Goal: Transaction & Acquisition: Subscribe to service/newsletter

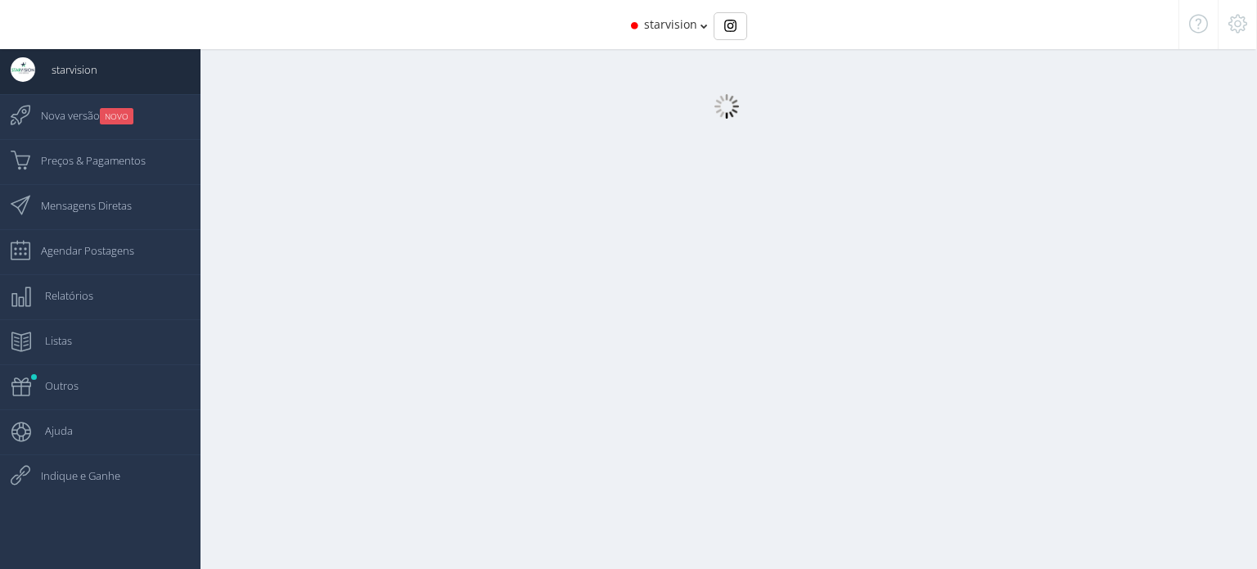
click at [701, 25] on icon at bounding box center [704, 25] width 7 height 11
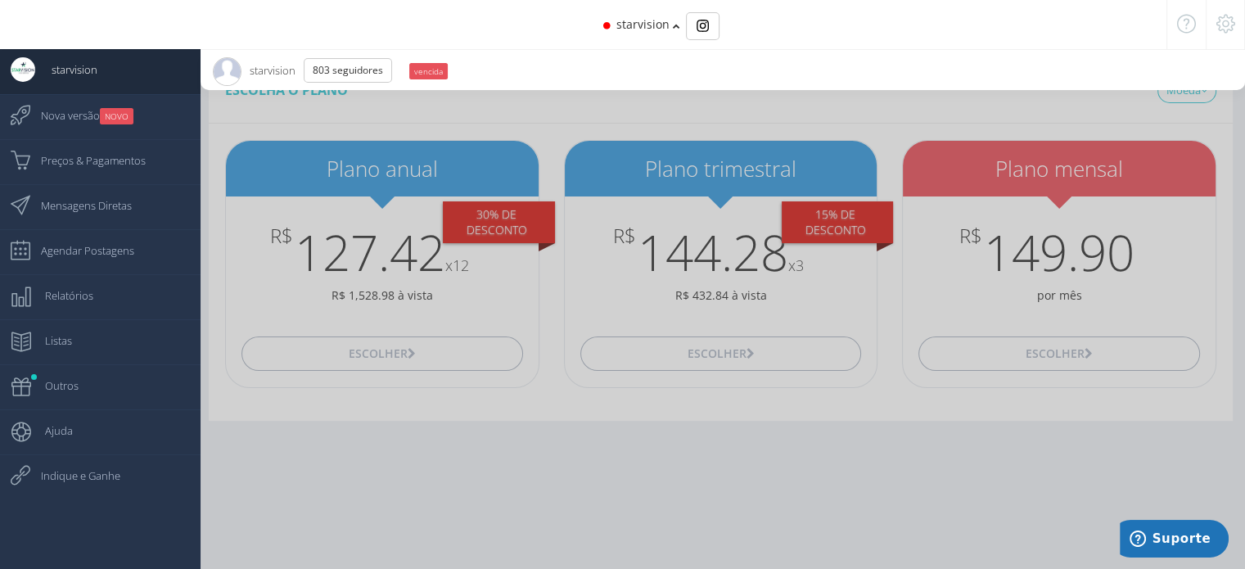
click at [519, 488] on div at bounding box center [622, 284] width 1245 height 569
click at [1223, 25] on icon at bounding box center [1225, 23] width 19 height 11
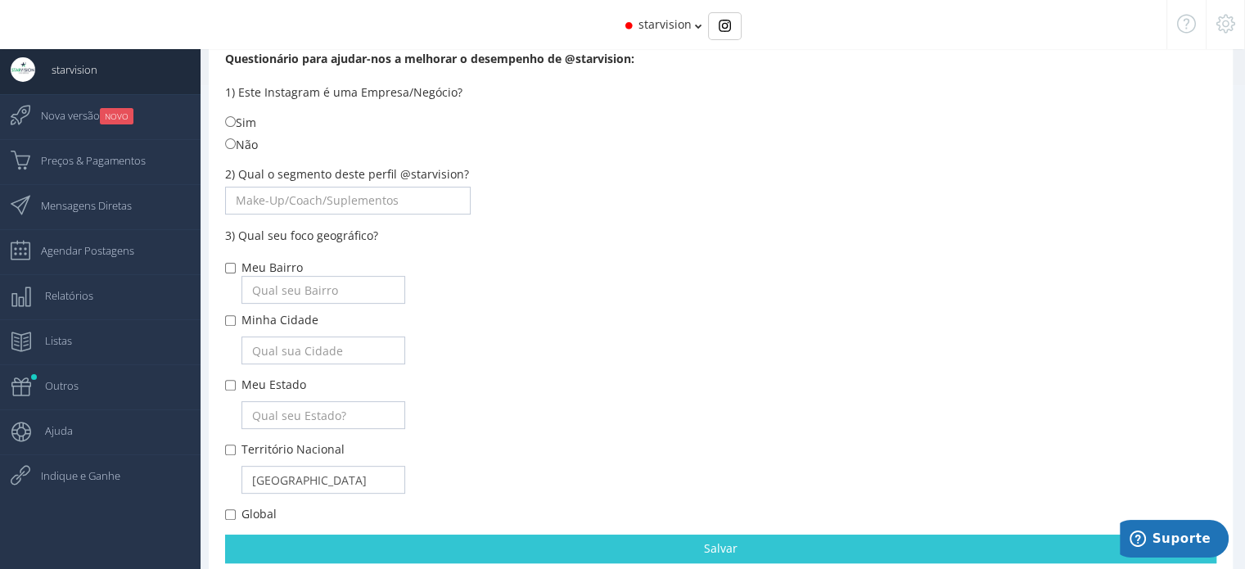
scroll to position [544, 0]
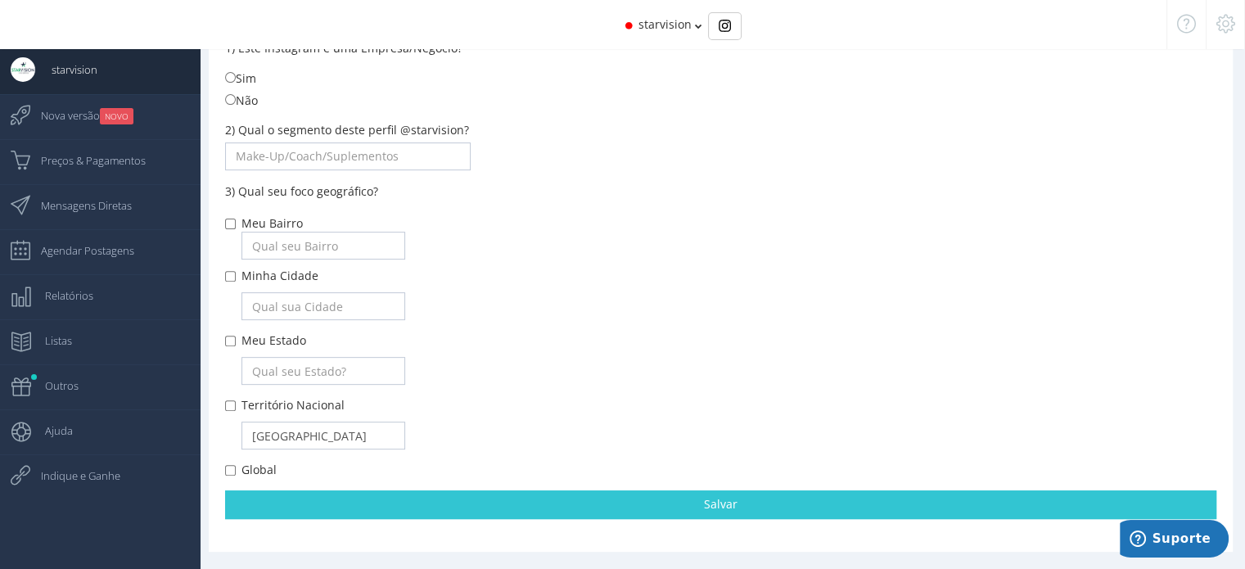
click at [96, 507] on ul "starvision Dashboard 04/08/2019 18:57" at bounding box center [100, 333] width 201 height 569
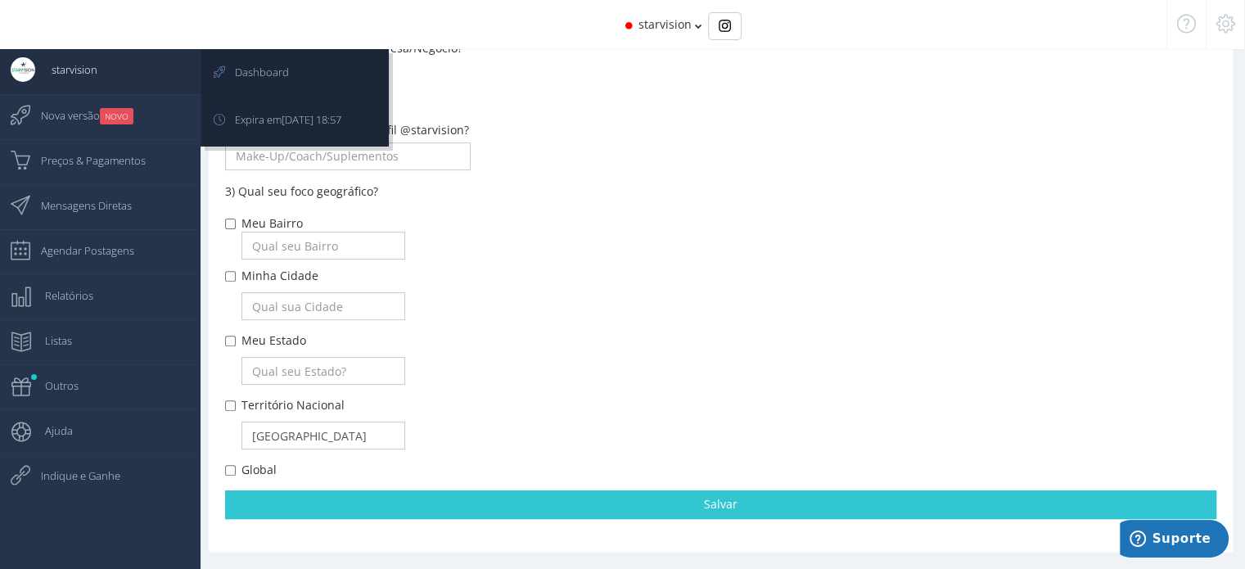
click at [81, 73] on span "starvision" at bounding box center [66, 69] width 62 height 41
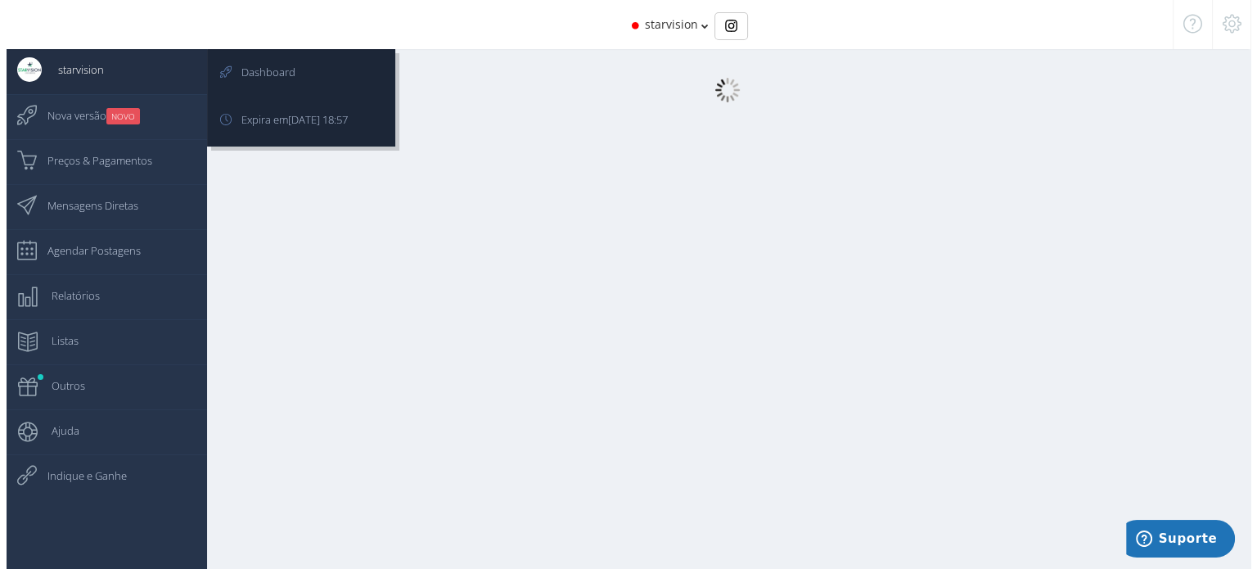
scroll to position [16, 0]
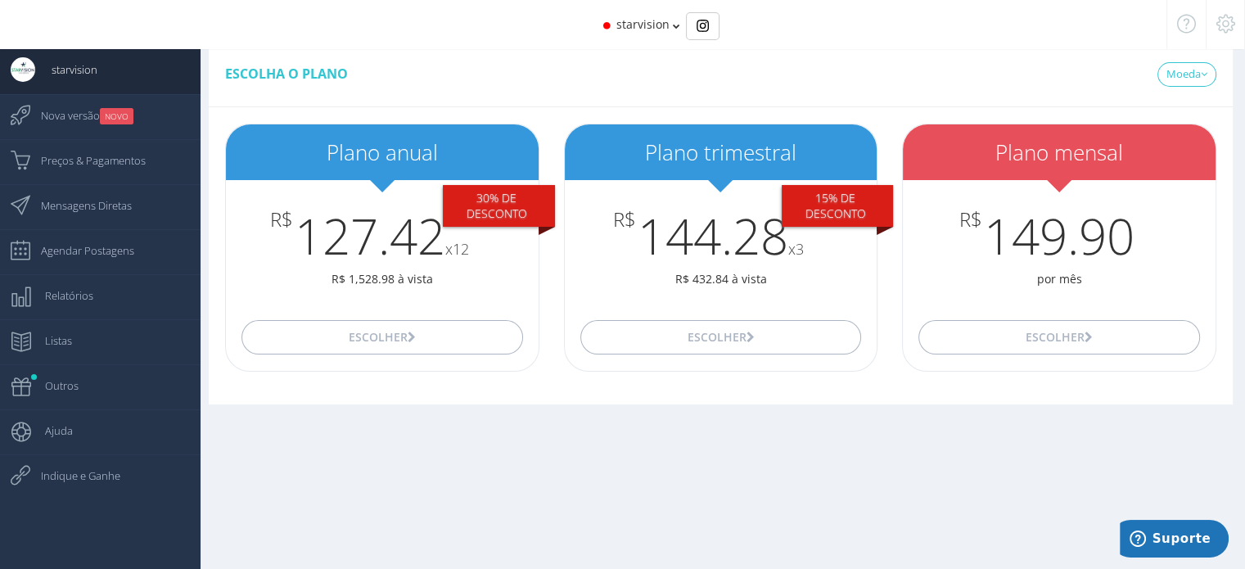
click at [1187, 18] on icon at bounding box center [1186, 23] width 19 height 11
click at [1224, 20] on icon at bounding box center [1225, 23] width 19 height 11
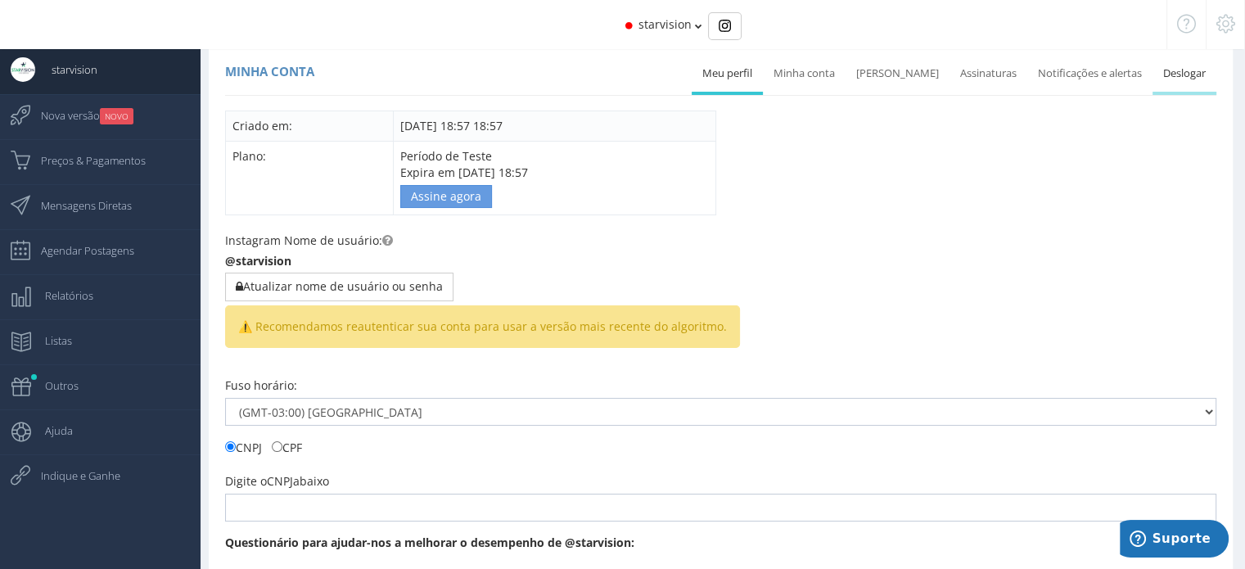
click at [1191, 68] on link "Deslogar" at bounding box center [1184, 74] width 64 height 36
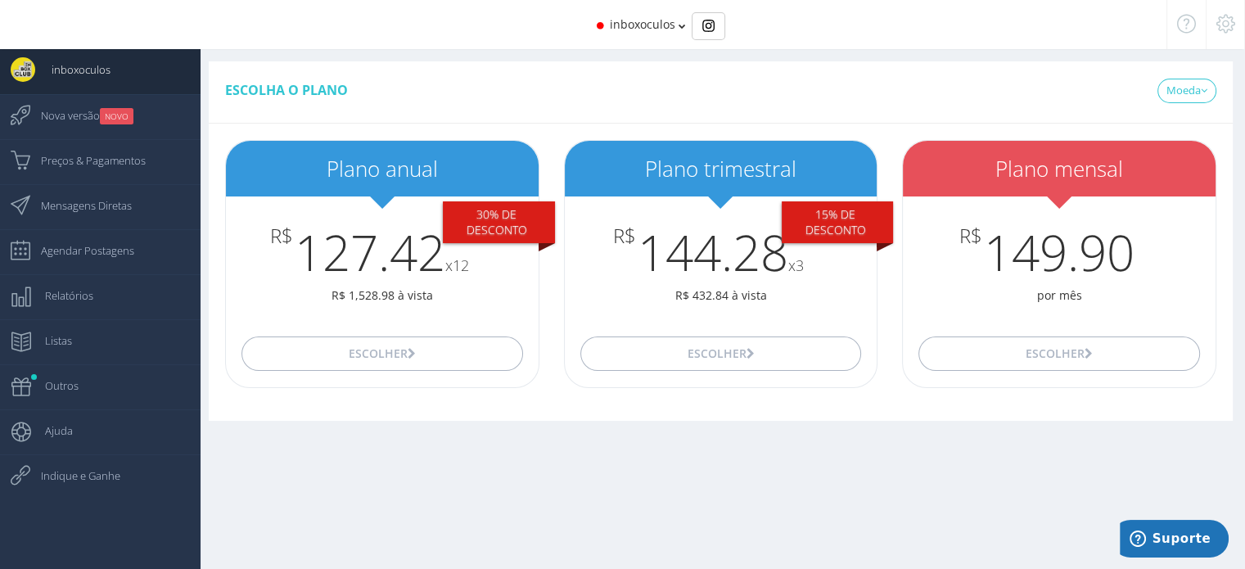
click at [681, 25] on icon at bounding box center [681, 25] width 7 height 11
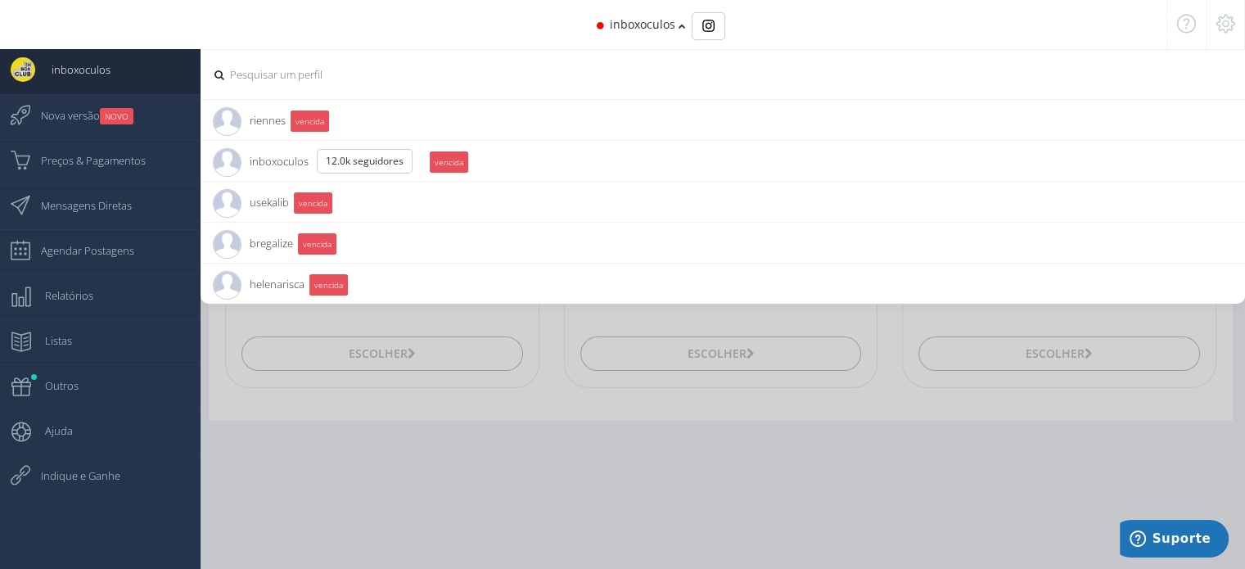
click at [354, 289] on li "helenarisca 9.2K Seguidores vencida" at bounding box center [723, 283] width 1044 height 41
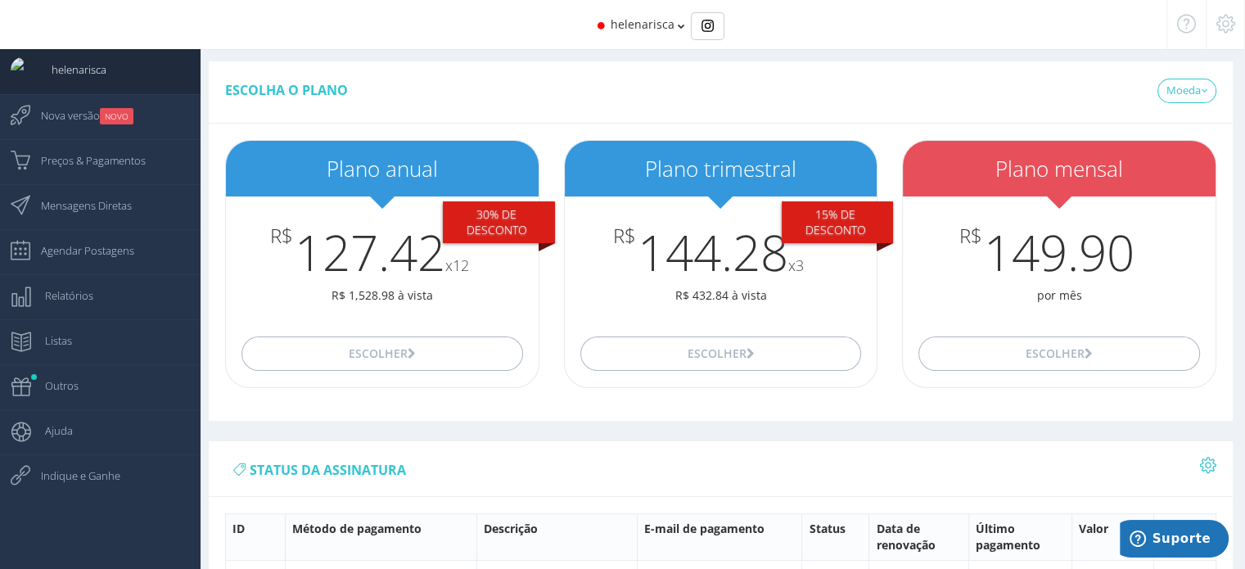
click at [681, 27] on icon at bounding box center [681, 25] width 7 height 11
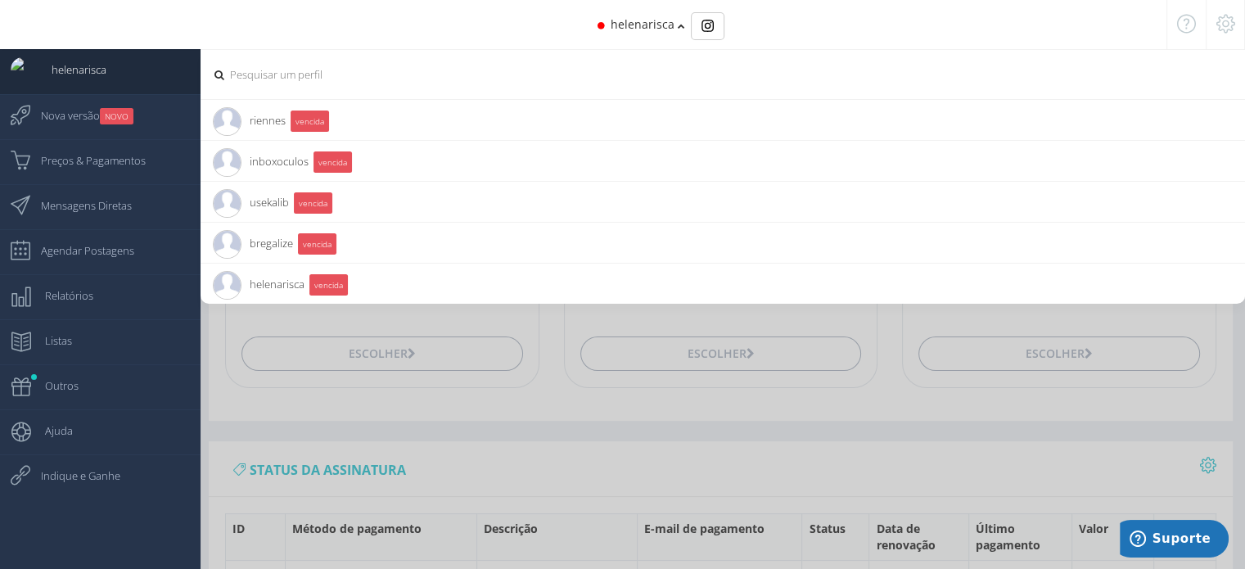
click at [189, 505] on ul "helenarisca Dashboard 12/08/2023 17:20" at bounding box center [100, 333] width 201 height 569
click at [1225, 18] on icon at bounding box center [1225, 23] width 19 height 11
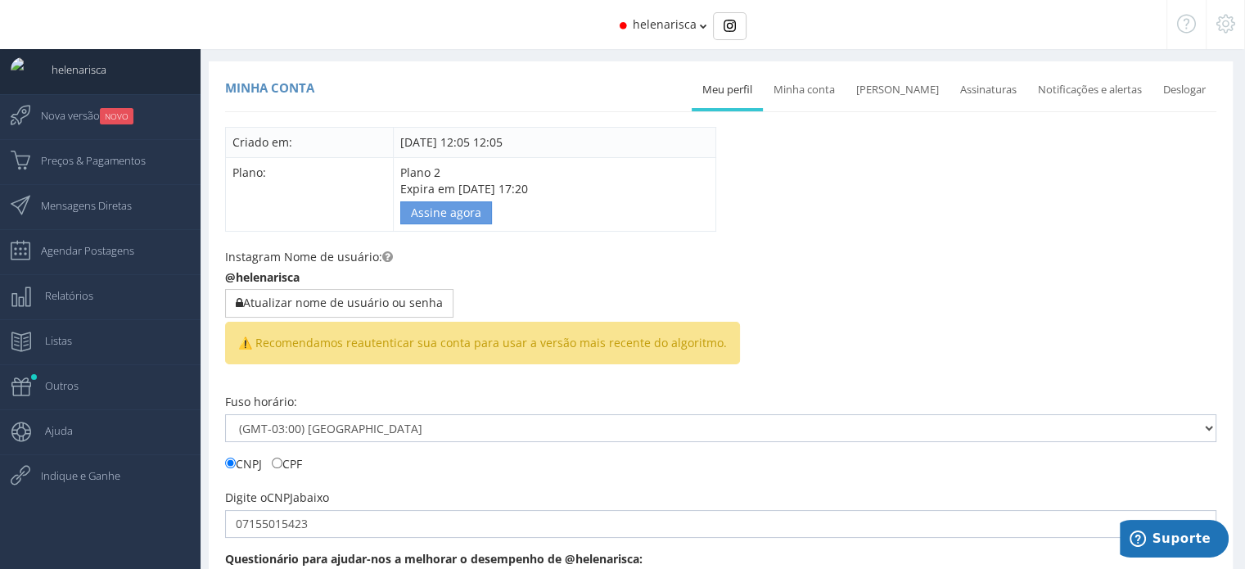
click at [1186, 25] on icon at bounding box center [1186, 23] width 19 height 11
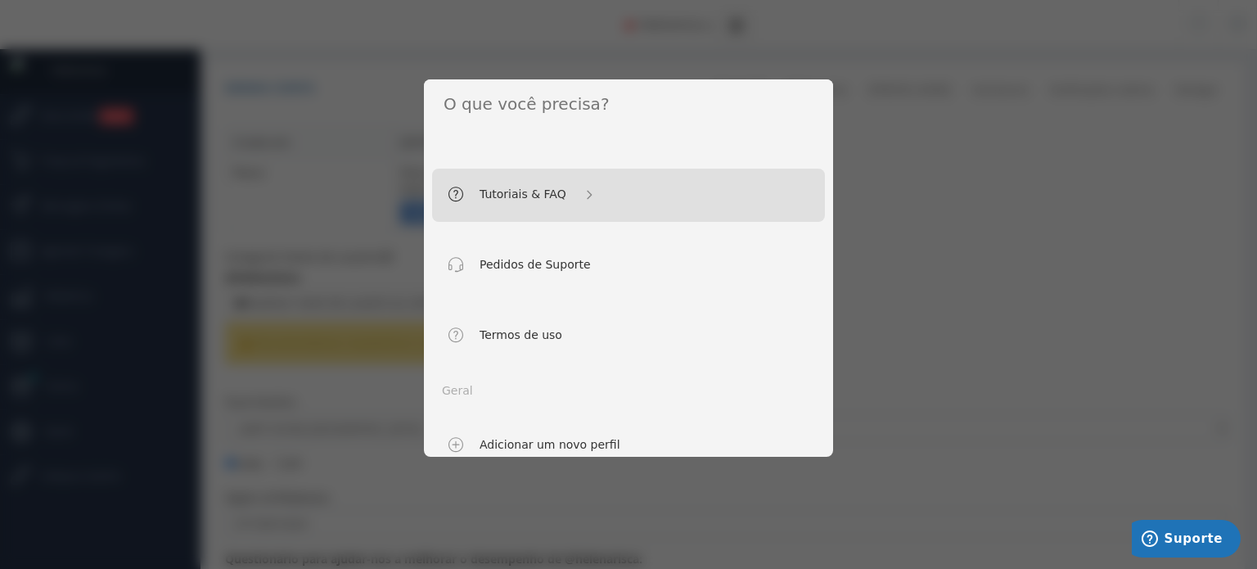
scroll to position [146, 0]
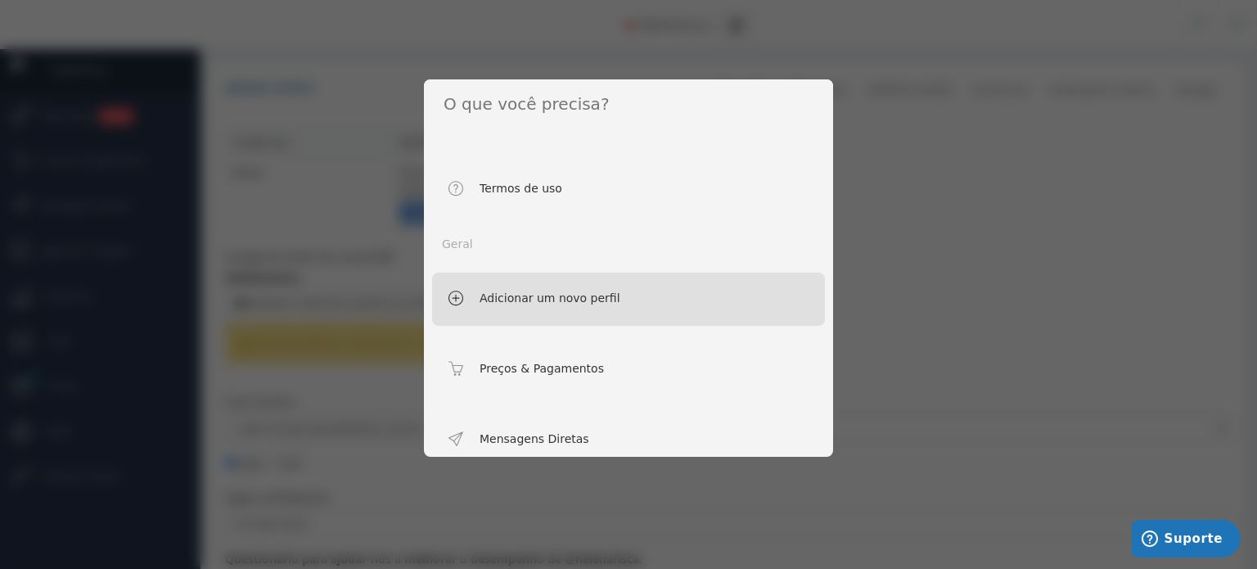
click at [599, 304] on span "Adicionar um novo perfil" at bounding box center [534, 299] width 172 height 21
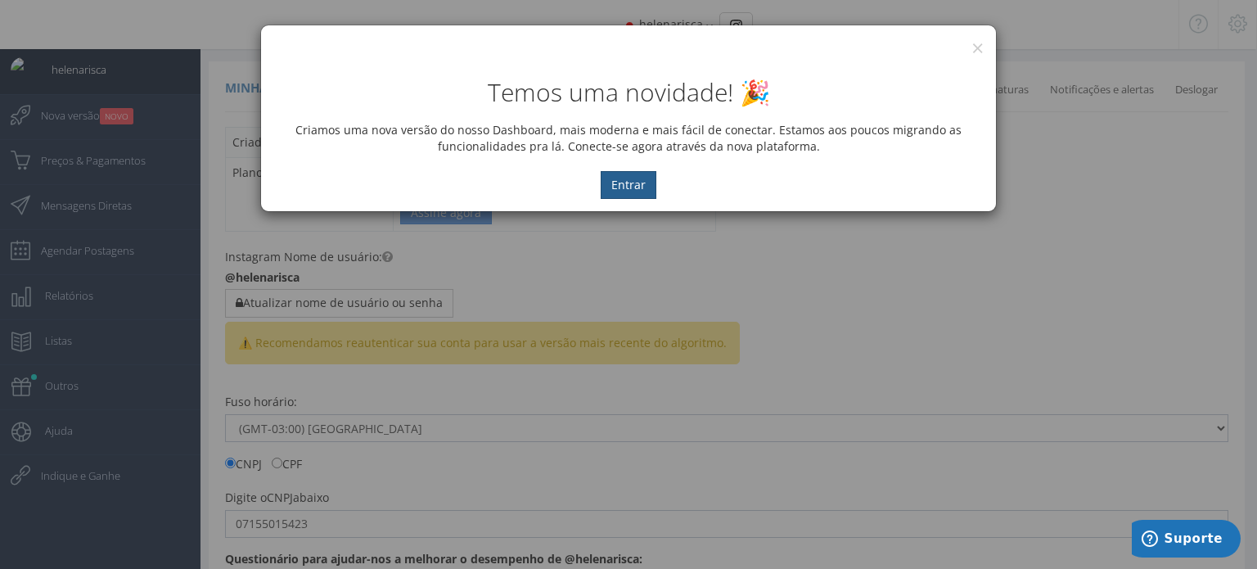
click at [633, 184] on button "Entrar" at bounding box center [629, 185] width 56 height 28
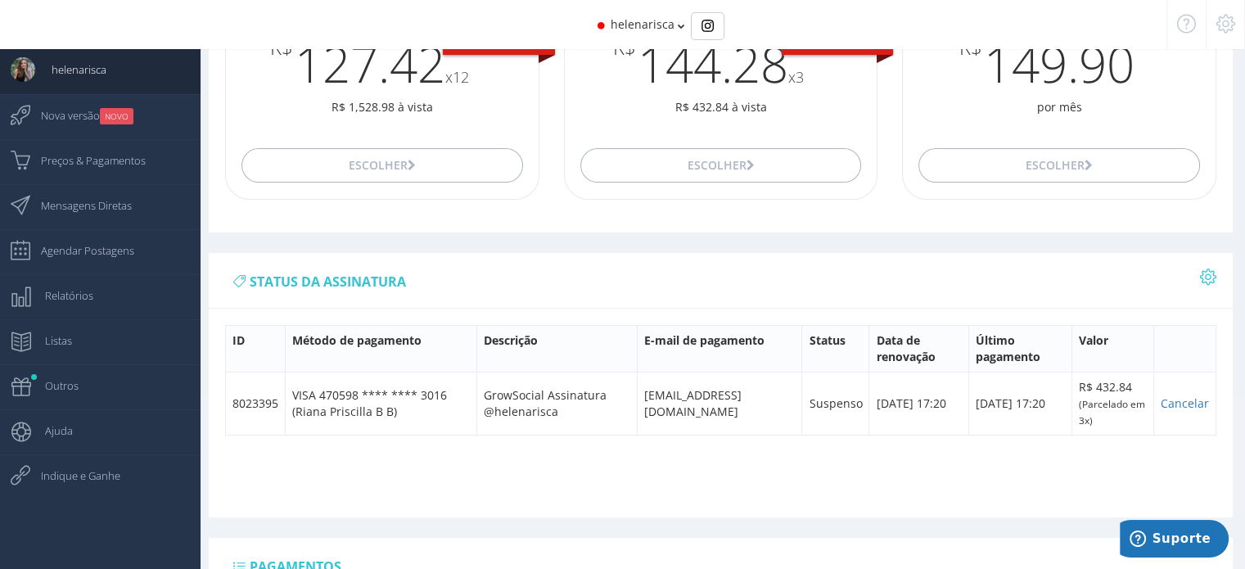
scroll to position [178, 0]
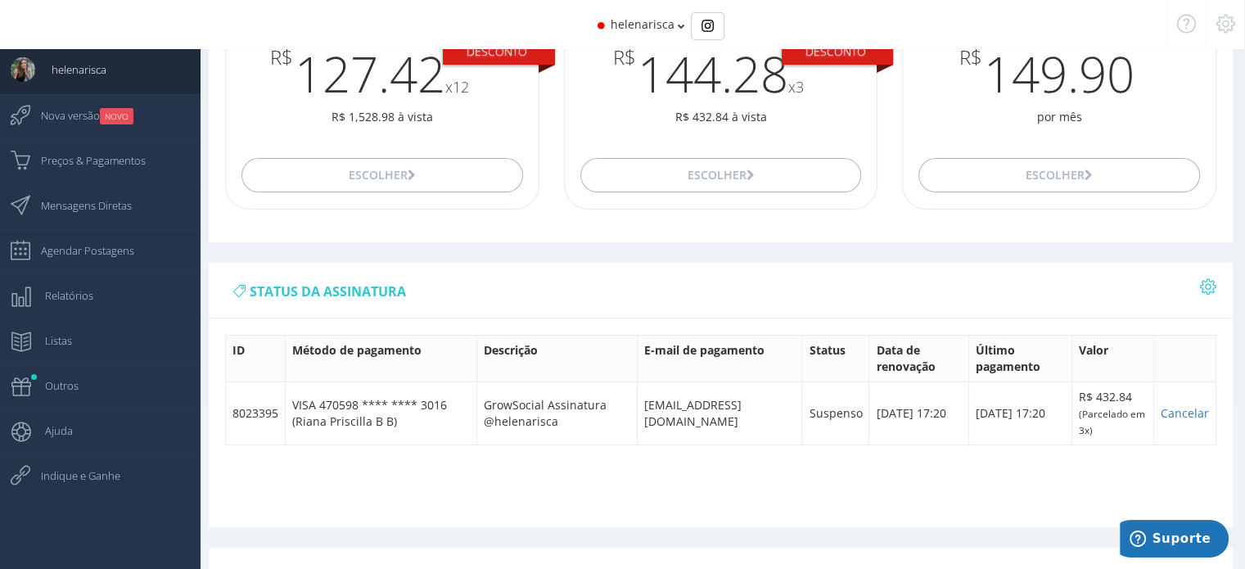
click at [1212, 294] on link at bounding box center [1208, 290] width 16 height 16
click at [1187, 314] on link "Mostrar todas as contas" at bounding box center [1141, 321] width 148 height 28
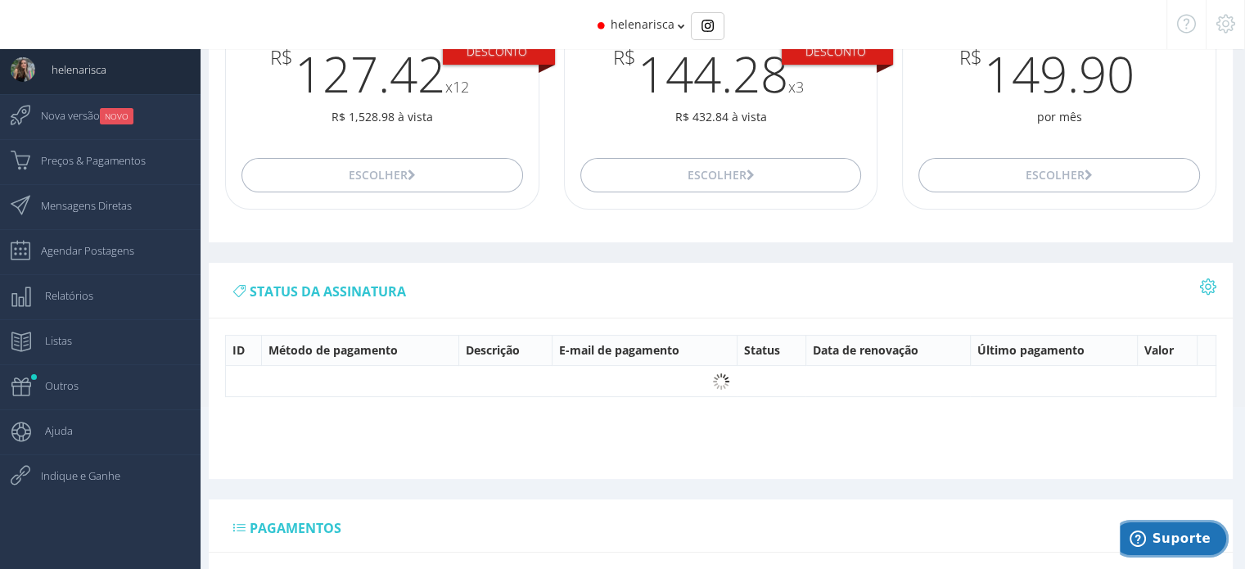
click at [1152, 533] on span "Suporte" at bounding box center [1140, 538] width 23 height 16
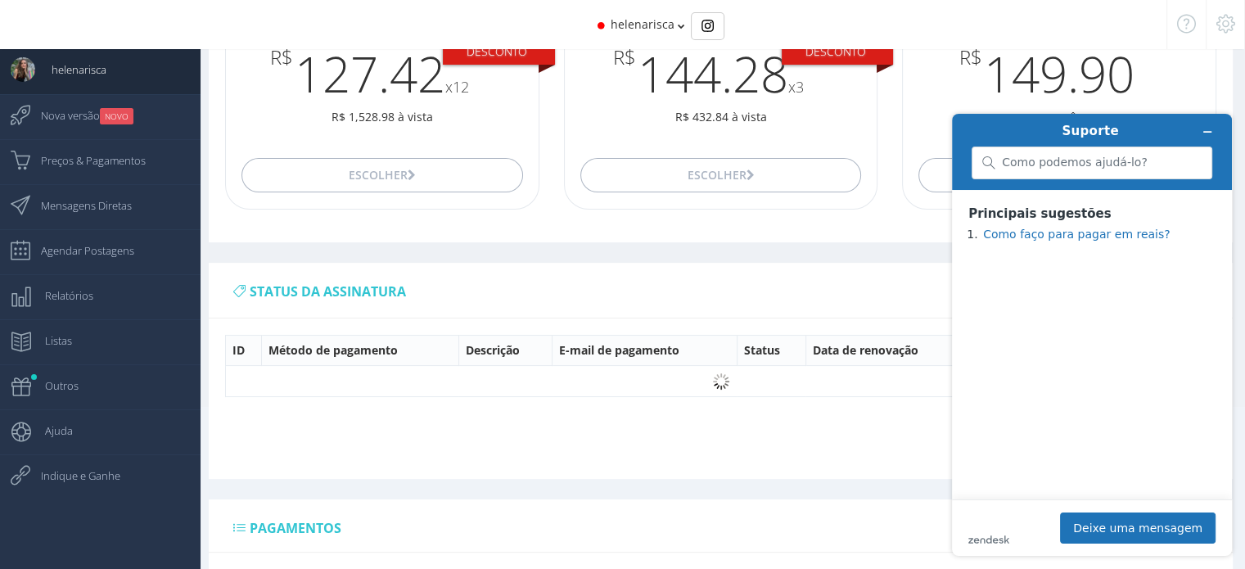
scroll to position [0, 0]
click at [1110, 530] on button "Deixe uma mensagem" at bounding box center [1137, 527] width 155 height 31
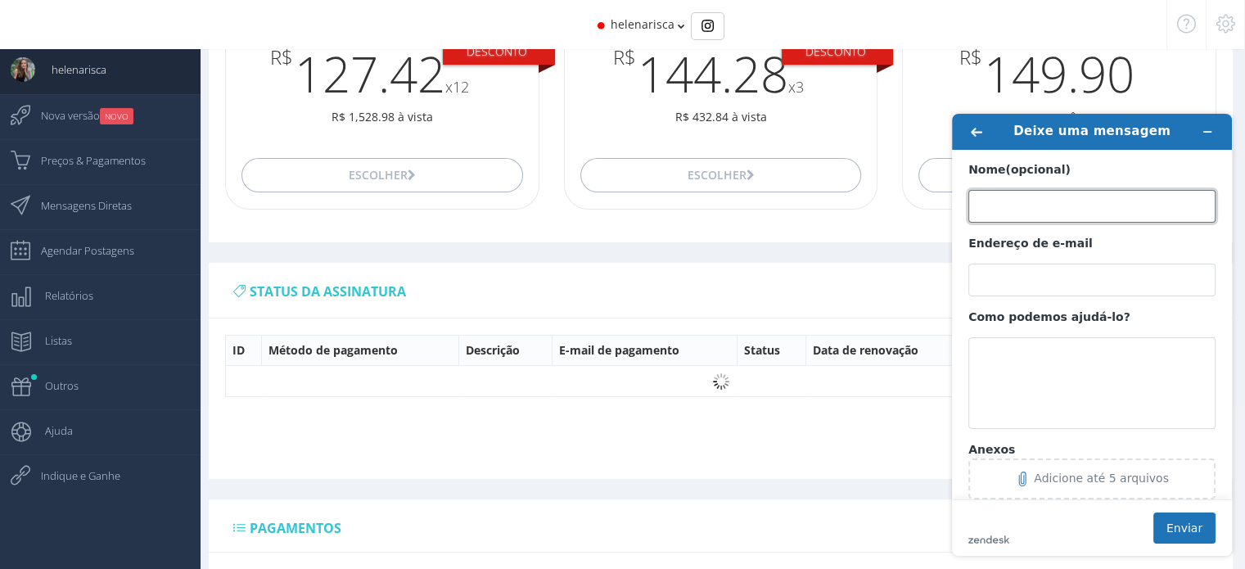
click at [1085, 215] on input "Nome (opcional)" at bounding box center [1091, 206] width 247 height 33
type input "[PERSON_NAME]"
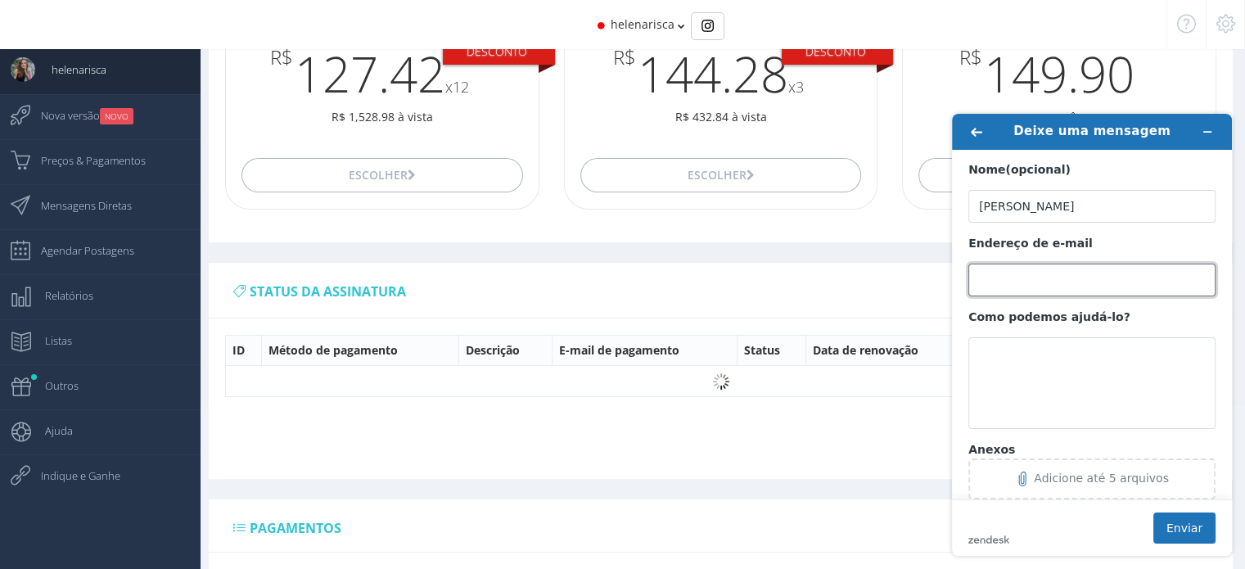
click at [1052, 287] on input "Endereço de e-mail" at bounding box center [1091, 280] width 247 height 33
type input "[EMAIL_ADDRESS][DOMAIN_NAME]"
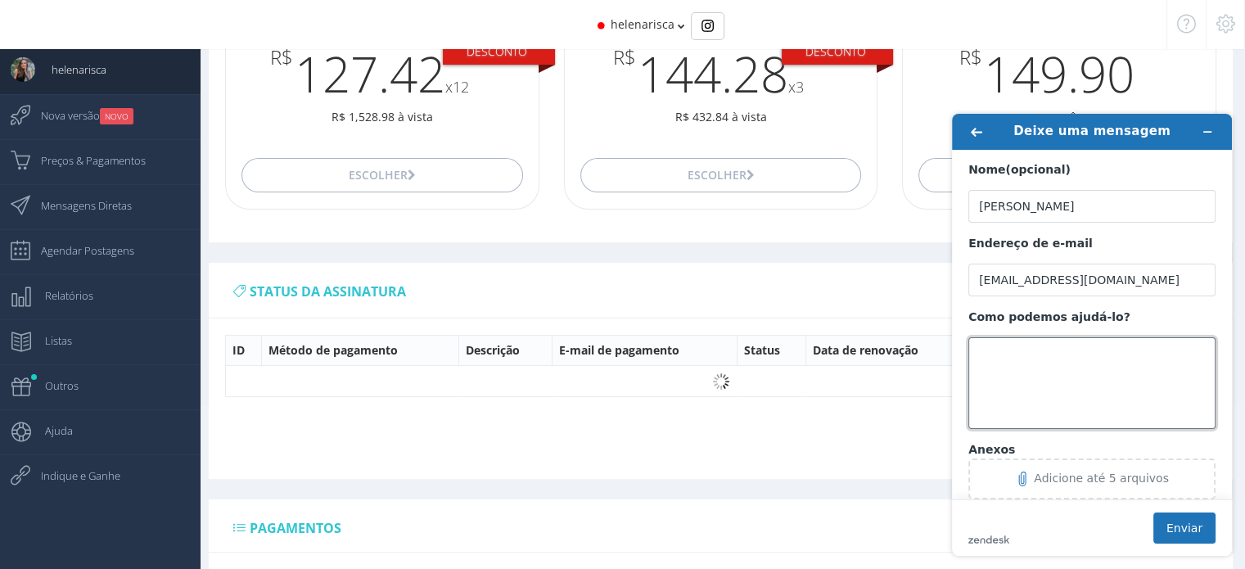
click at [1039, 381] on textarea "Como podemos ajudá-lo?" at bounding box center [1091, 383] width 247 height 92
type textarea "Estou tentando inserir um novo cartão e um novo perfil, porém, sem sucesso. A p…"
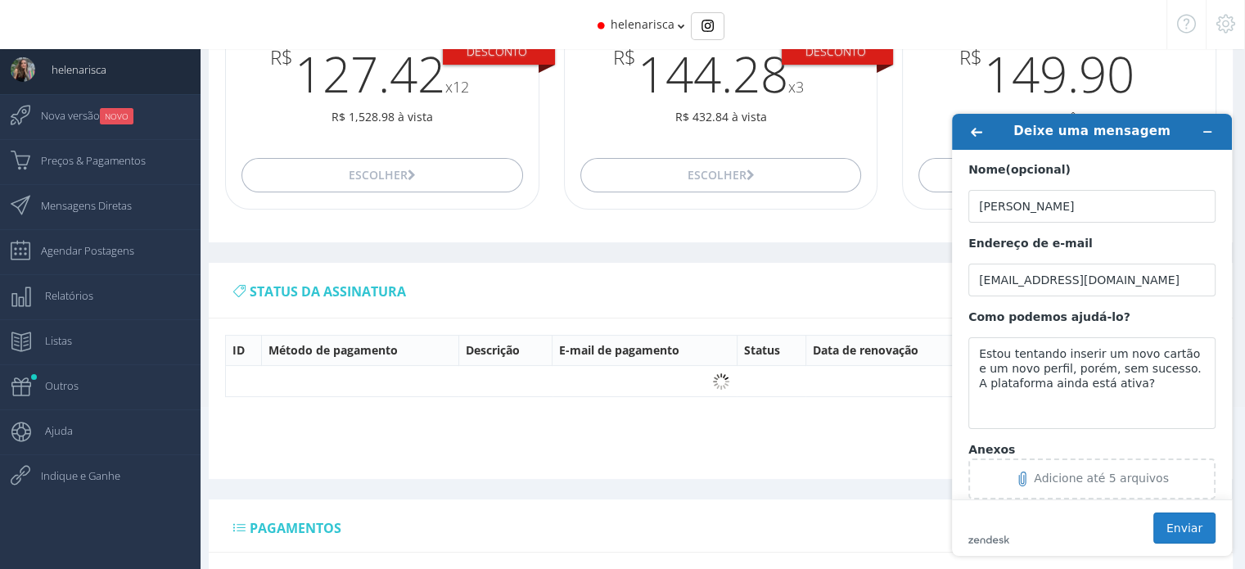
click at [1198, 534] on button "Enviar" at bounding box center [1184, 527] width 62 height 31
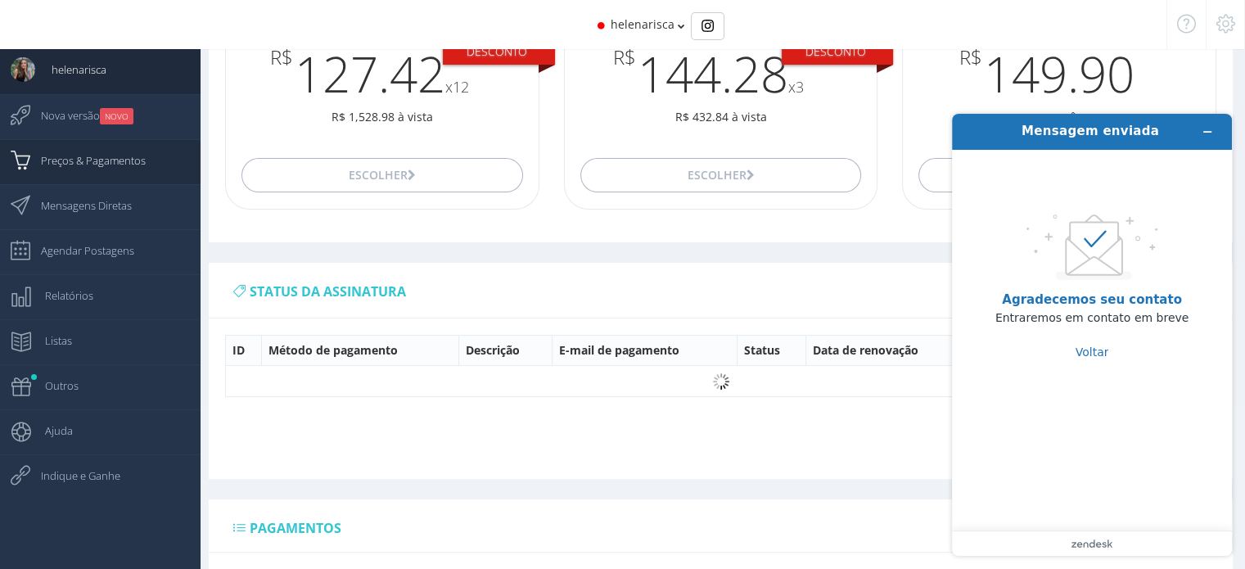
click at [111, 155] on span "Preços & Pagamentos" at bounding box center [85, 160] width 121 height 41
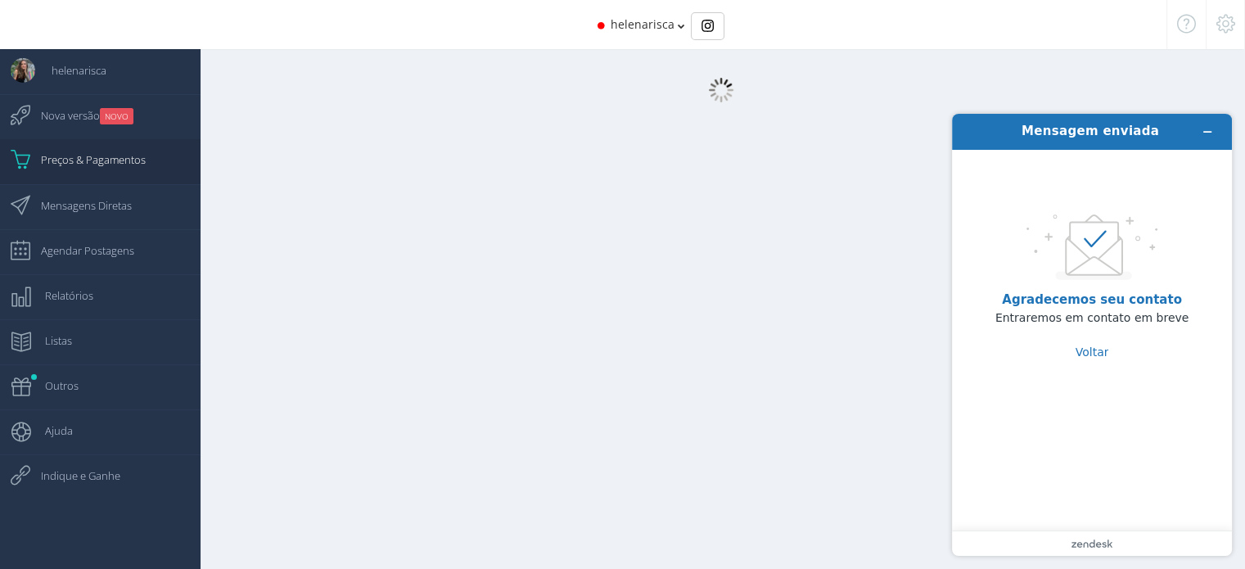
scroll to position [16, 0]
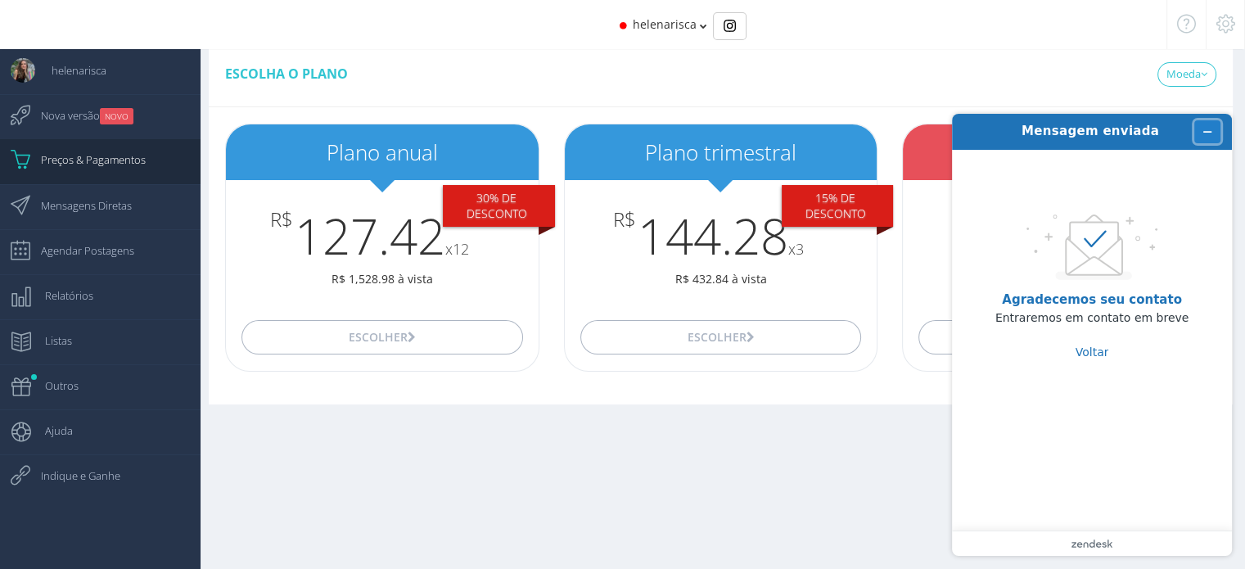
click at [1211, 124] on button "Minimizar widget" at bounding box center [1207, 131] width 26 height 23
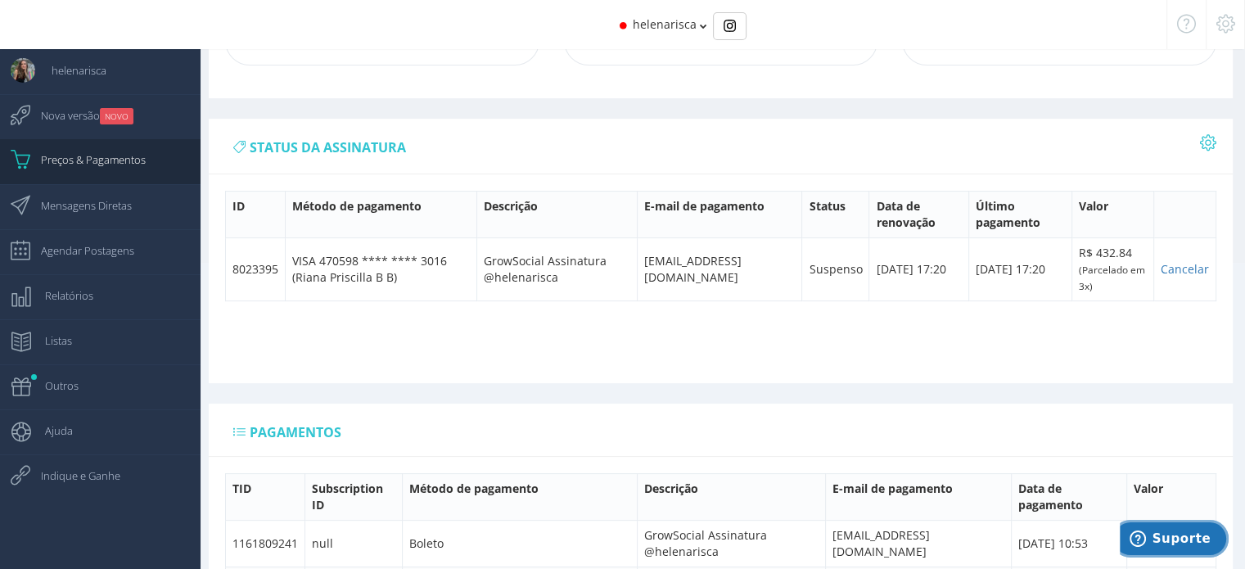
scroll to position [344, 0]
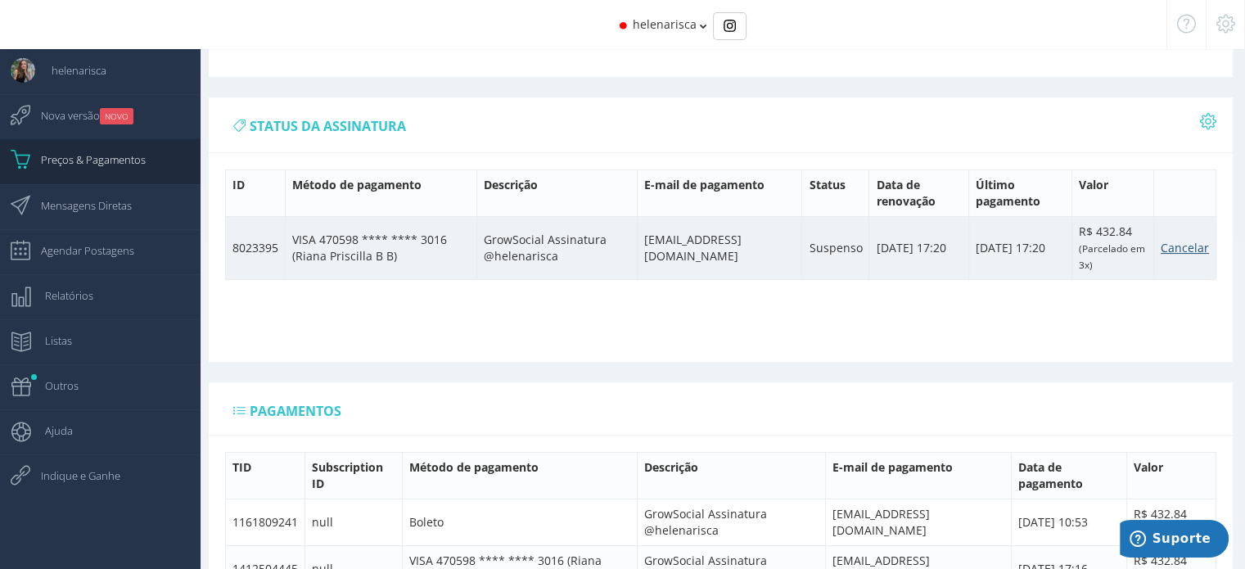
click at [1183, 246] on link "Cancelar" at bounding box center [1184, 248] width 48 height 16
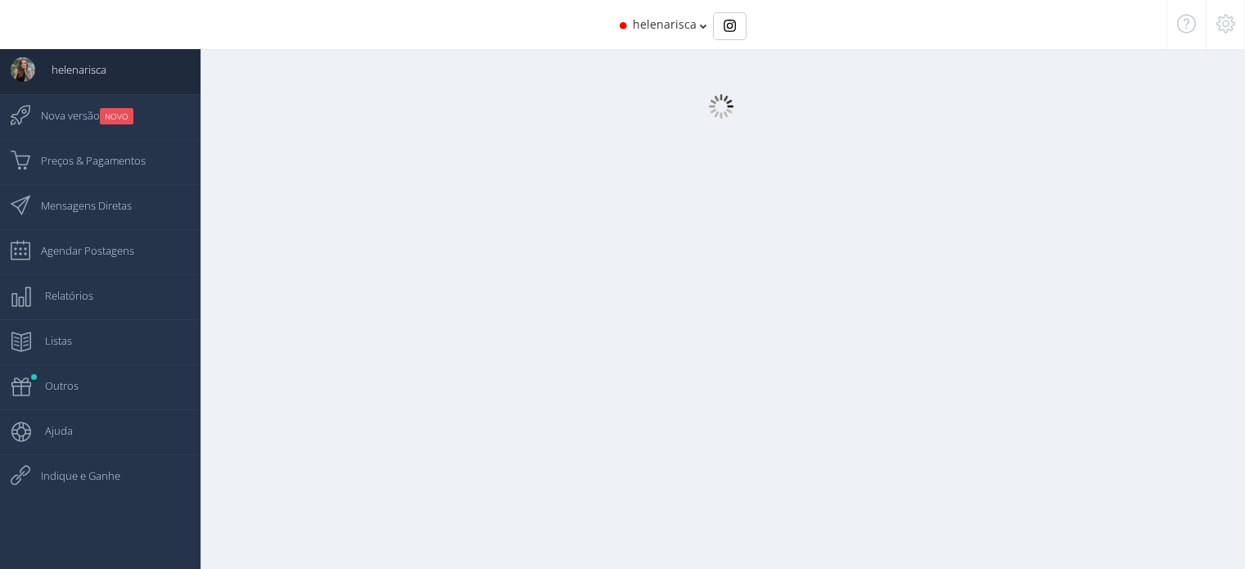
select select "359"
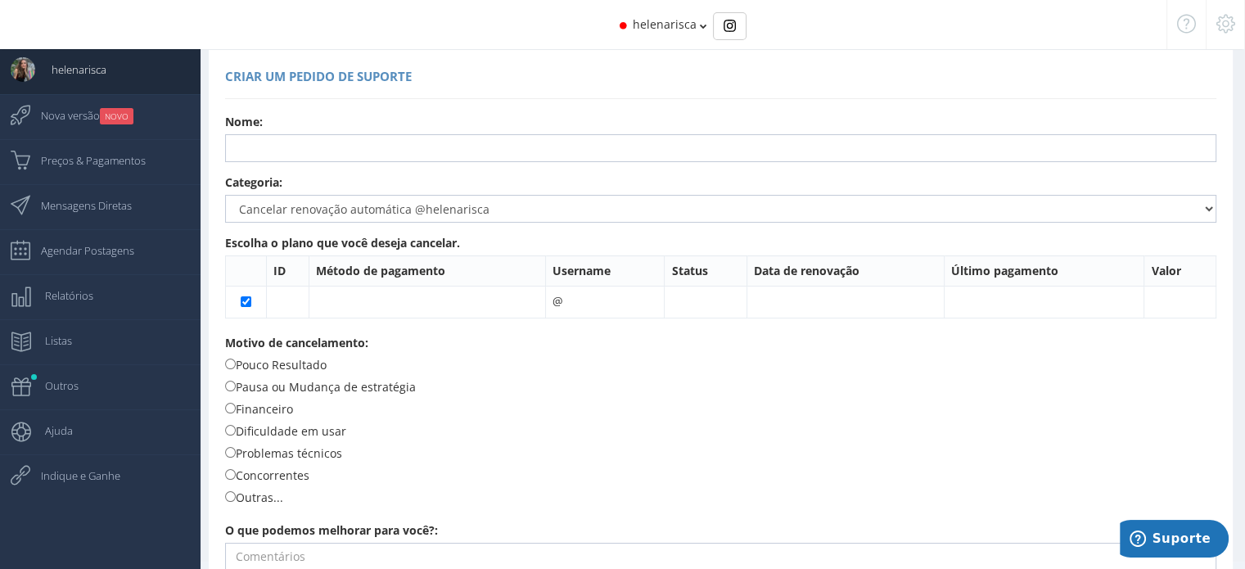
scroll to position [22, 0]
click at [1142, 210] on select "Dúvidas Sugestões Relatar erro Cancelar renovação automática @helenarisca Troca…" at bounding box center [720, 210] width 991 height 28
click at [944, 149] on input "text" at bounding box center [720, 150] width 991 height 28
type input "d"
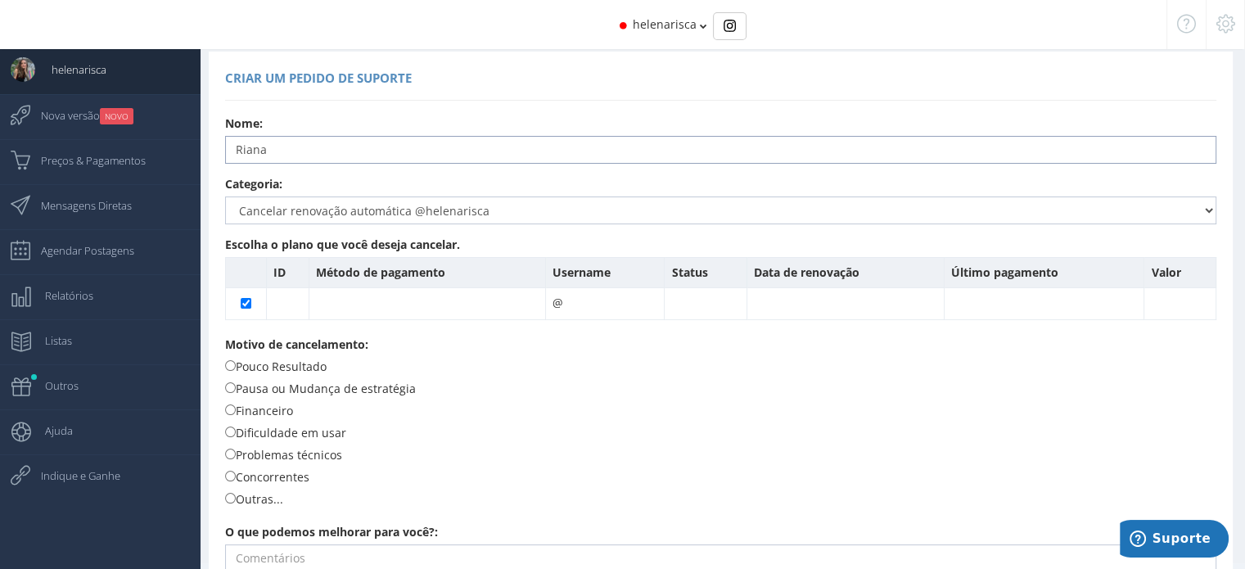
type input "[PERSON_NAME]"
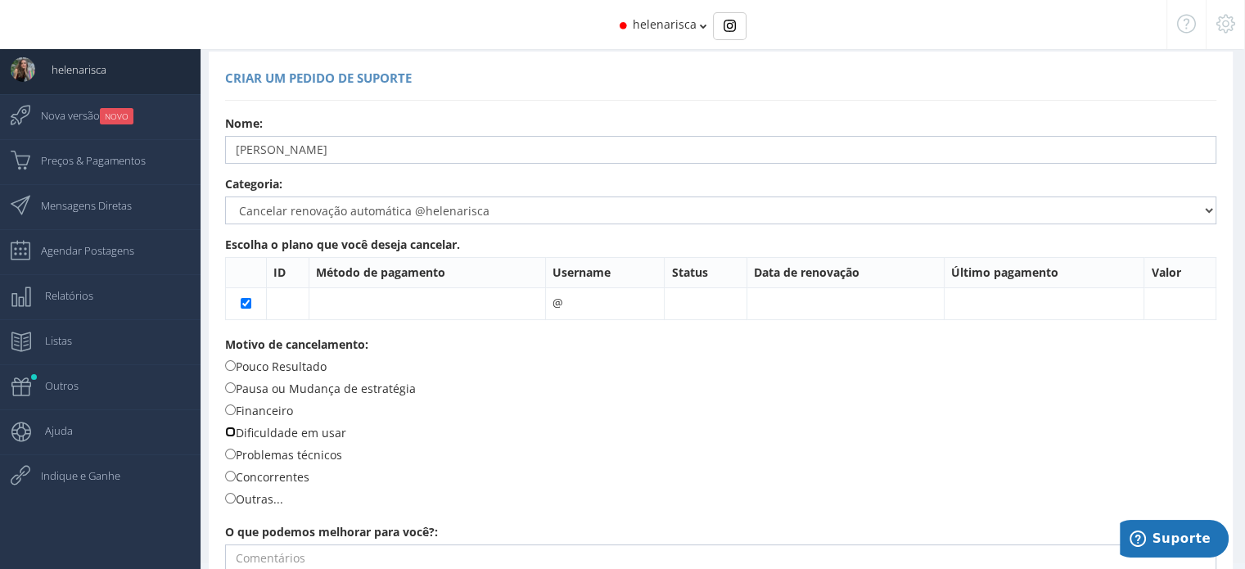
click at [227, 431] on input "Dificuldade em usar" at bounding box center [230, 431] width 11 height 11
radio input "true"
click at [231, 449] on input "Problemas técnicos" at bounding box center [230, 453] width 11 height 11
radio input "true"
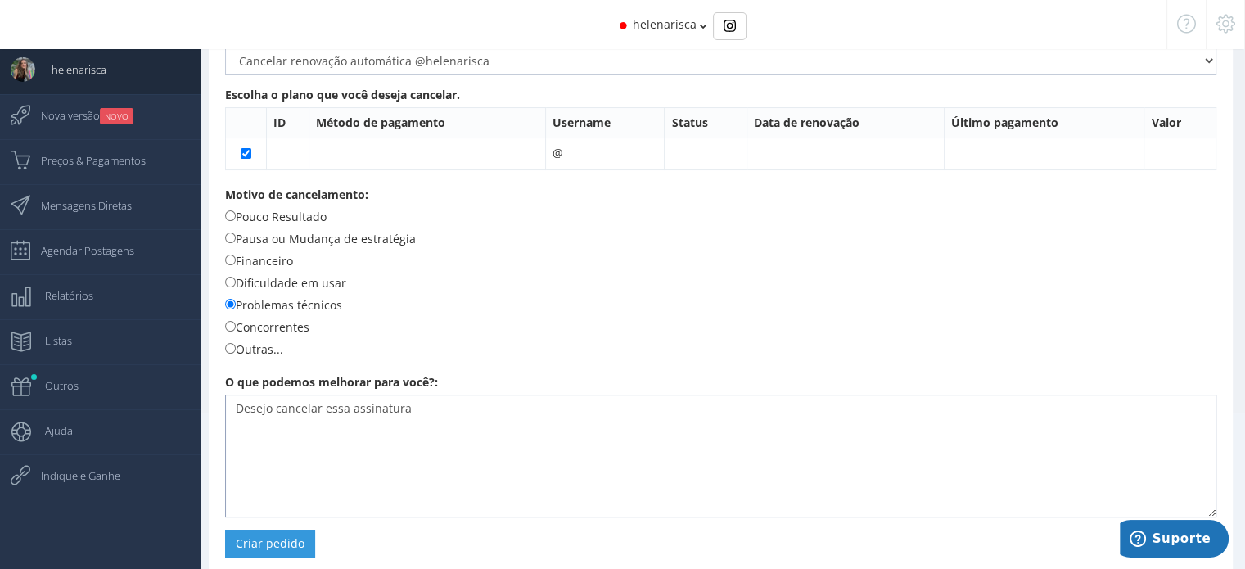
scroll to position [173, 0]
type textarea "Desejo cancelar essa assinatura"
click at [296, 545] on button "Criar pedido" at bounding box center [270, 542] width 90 height 28
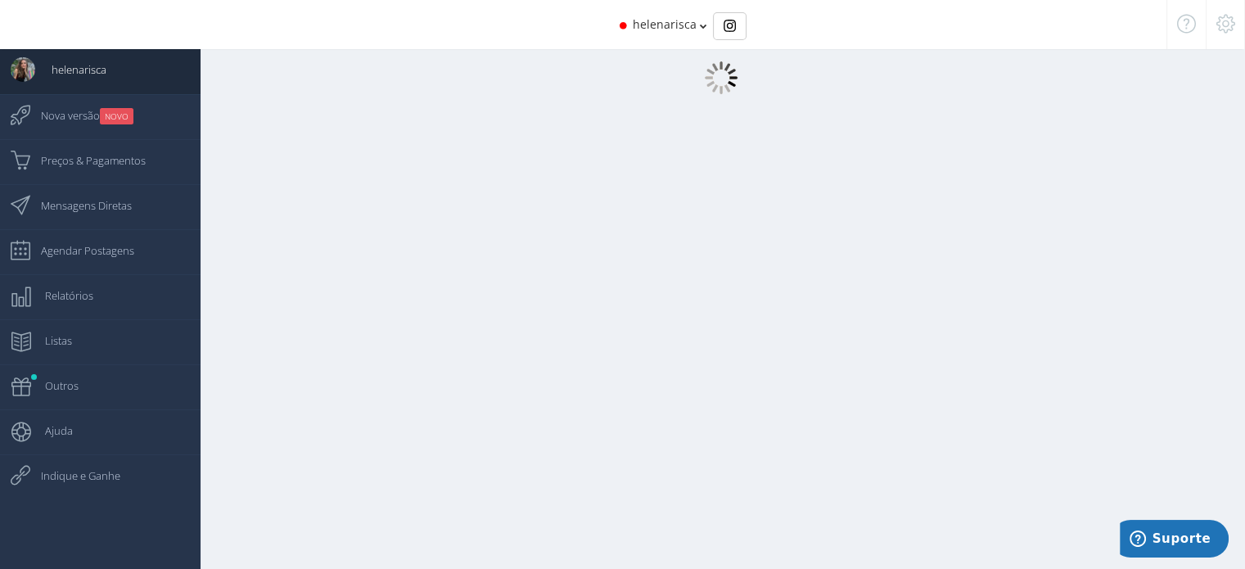
scroll to position [16, 0]
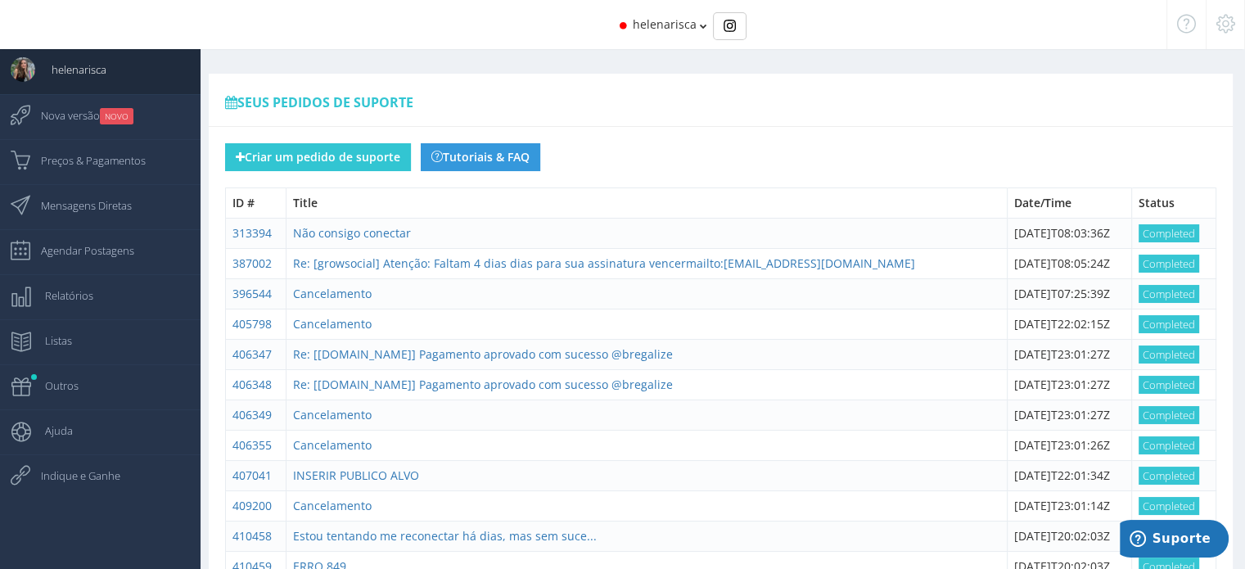
click at [694, 25] on span "helenarisca" at bounding box center [665, 24] width 64 height 16
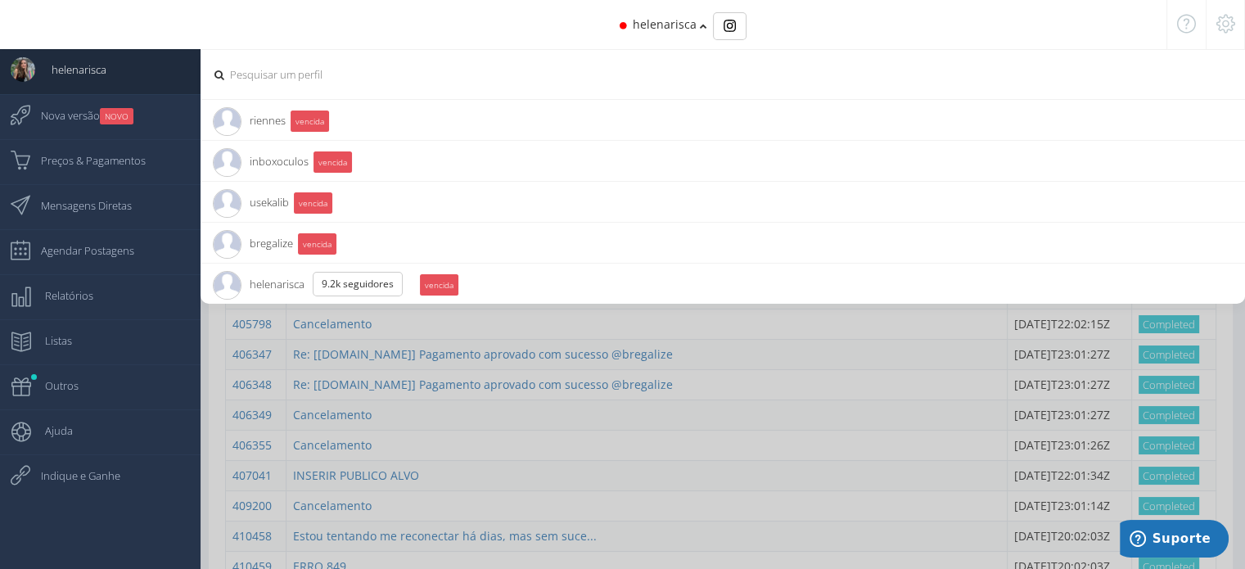
click at [336, 250] on small "vencida" at bounding box center [317, 243] width 38 height 21
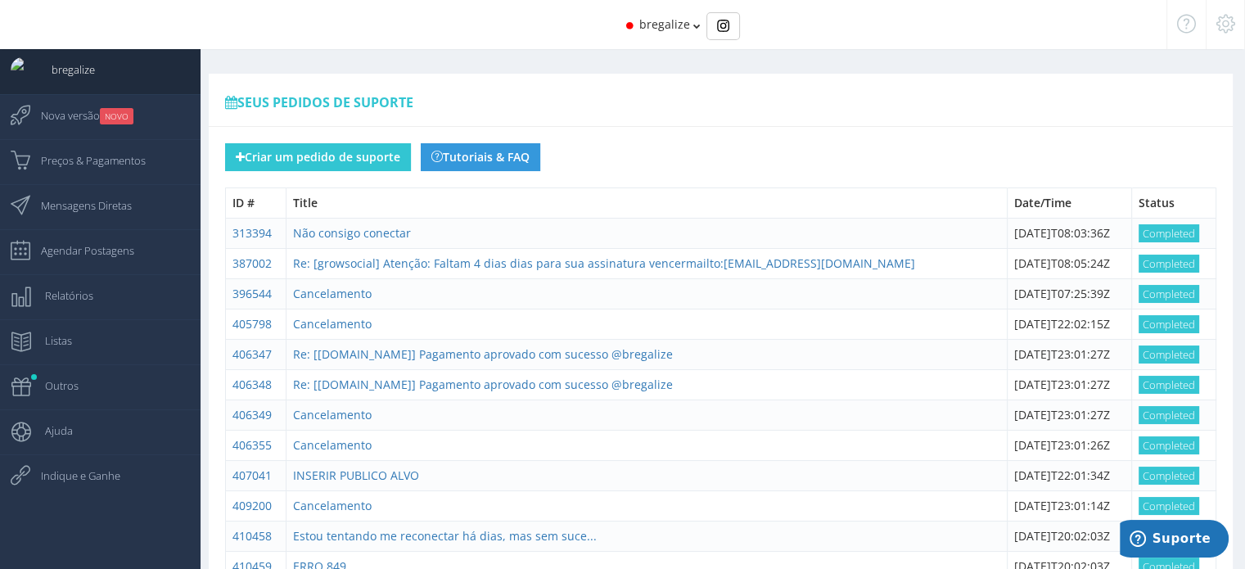
click at [659, 25] on span "bregalize" at bounding box center [664, 24] width 51 height 16
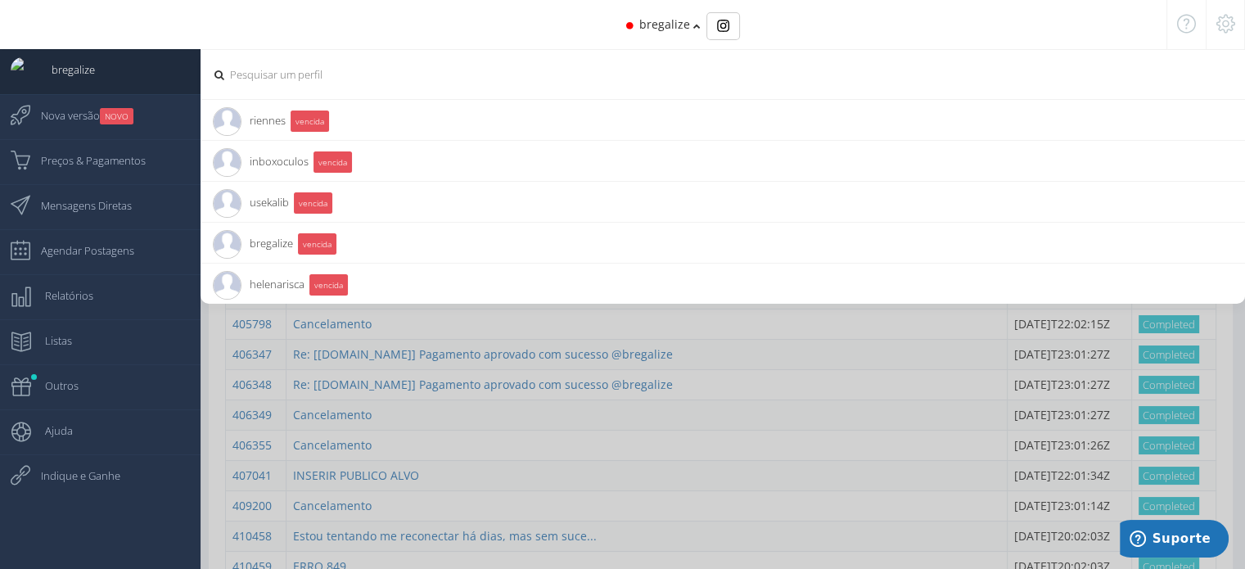
click at [497, 25] on div "bregalize" at bounding box center [623, 24] width 1088 height 49
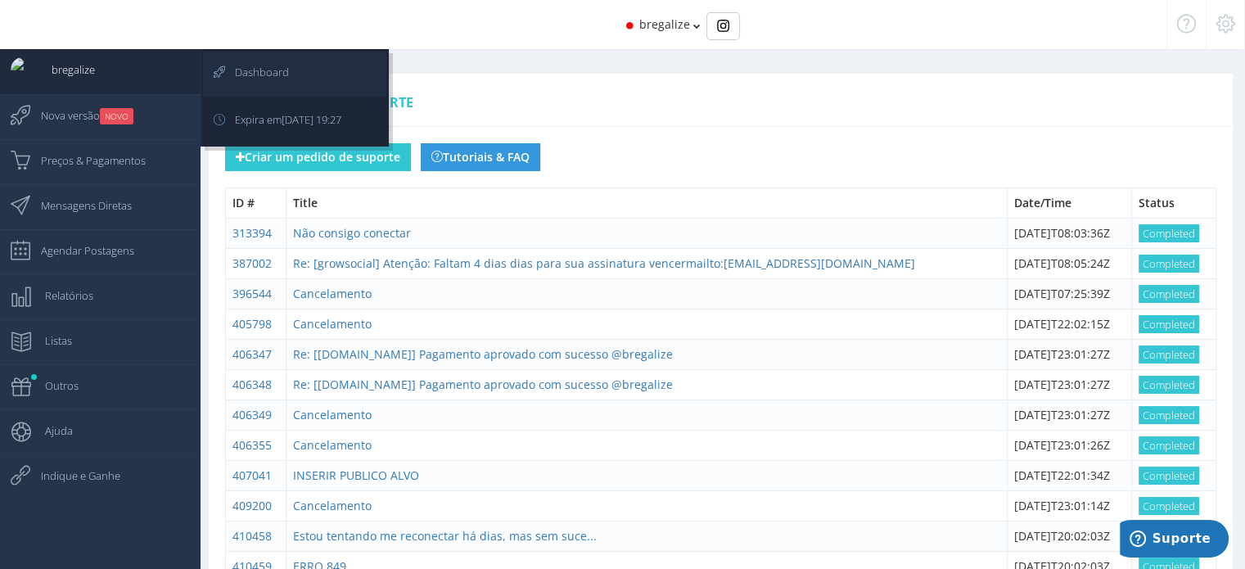
click at [259, 73] on span "Dashboard" at bounding box center [254, 72] width 70 height 41
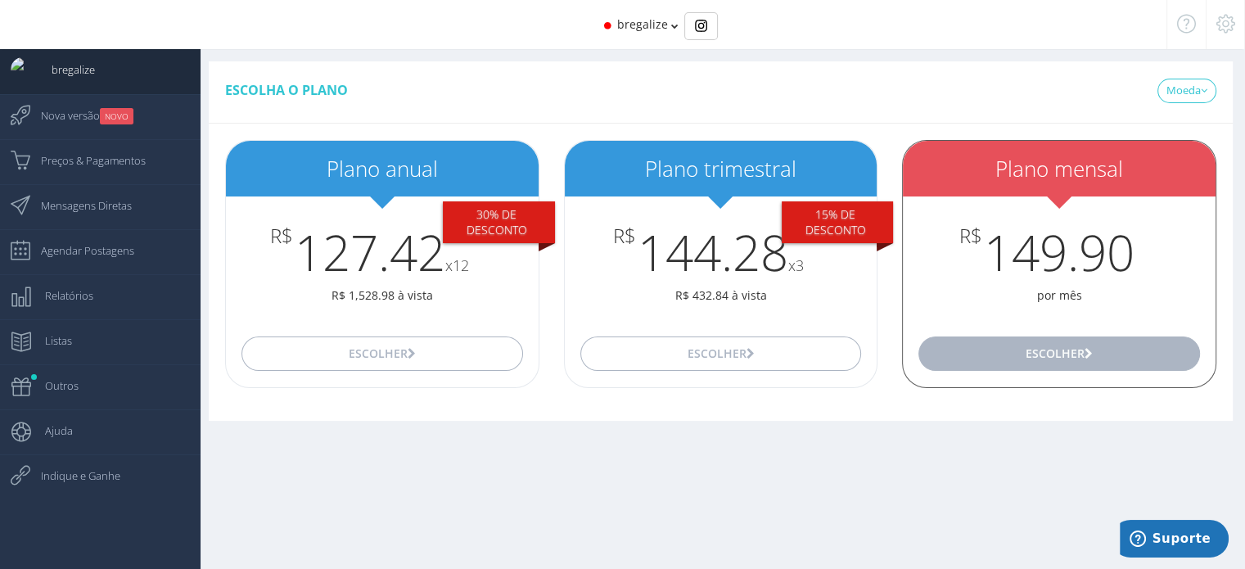
click at [1070, 343] on button "Escolher" at bounding box center [1058, 353] width 281 height 34
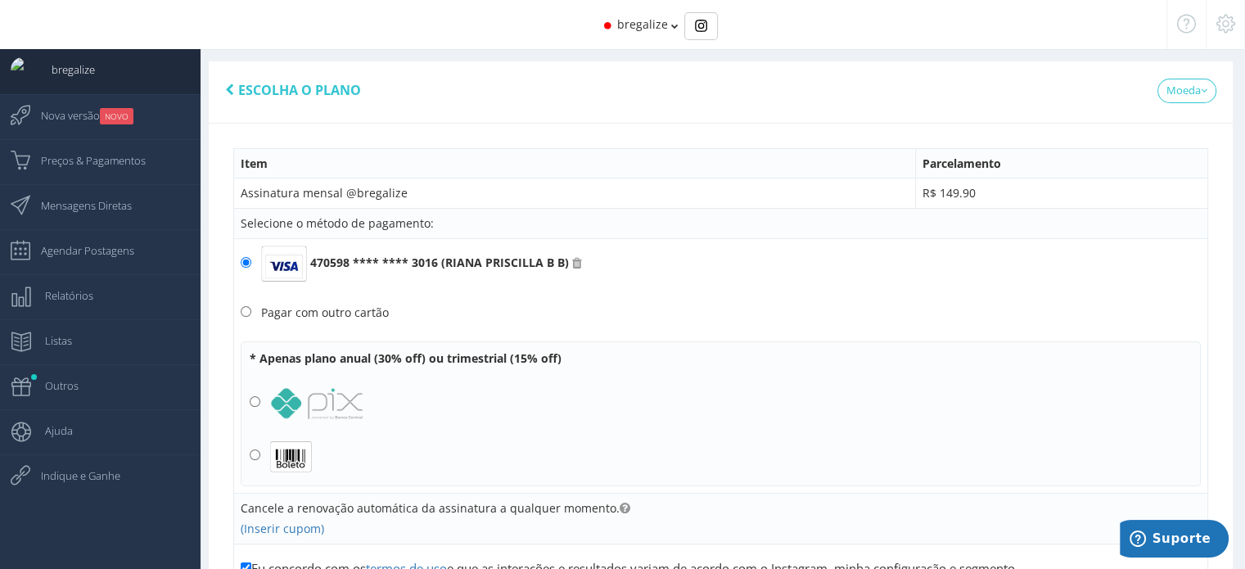
click at [339, 306] on div "Pagar com outro cartão" at bounding box center [325, 312] width 128 height 16
click at [251, 306] on input "Pagar com outro cartão" at bounding box center [246, 311] width 11 height 11
radio input "true"
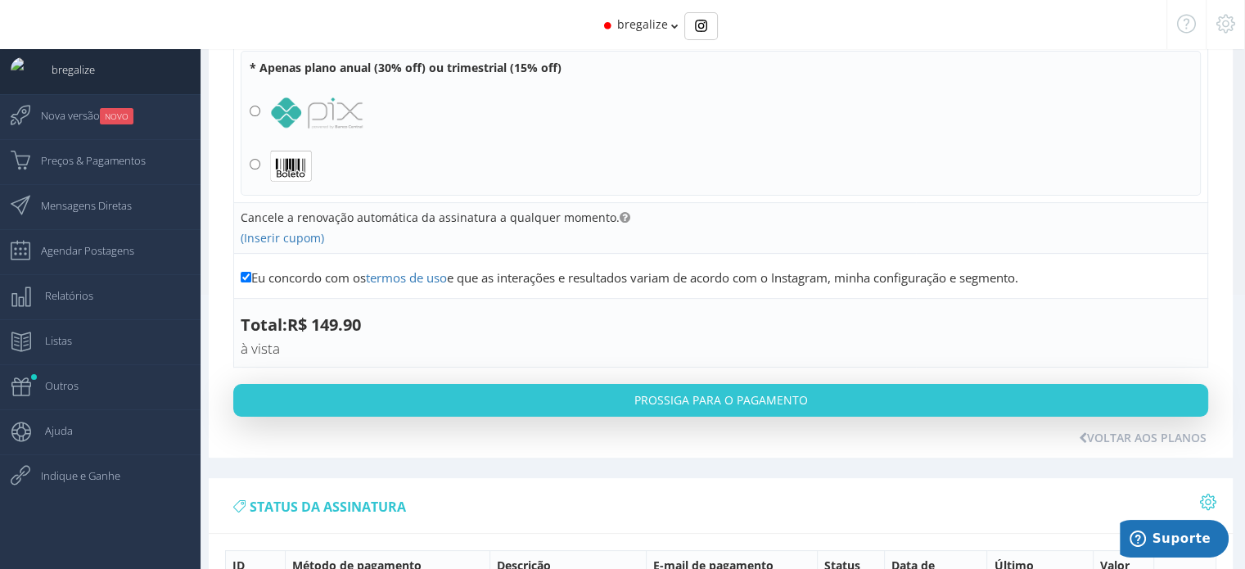
scroll to position [324, 0]
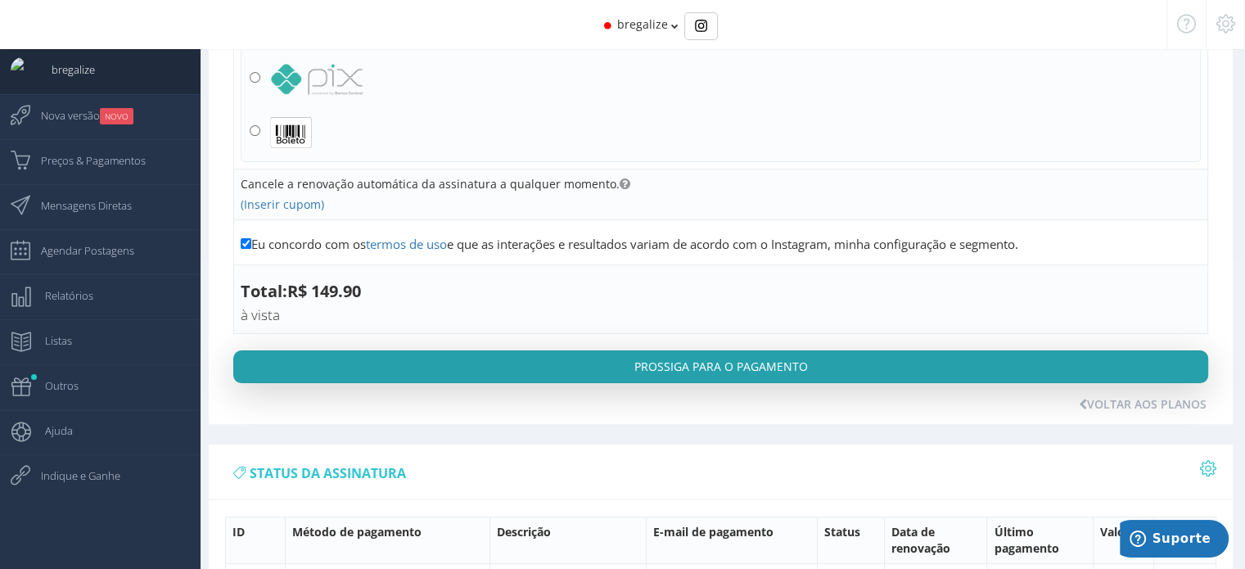
click at [877, 354] on button "Prossiga para o pagamento" at bounding box center [720, 366] width 975 height 33
